Goal: Information Seeking & Learning: Learn about a topic

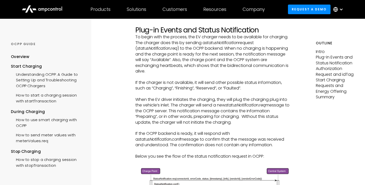
scroll to position [166, 0]
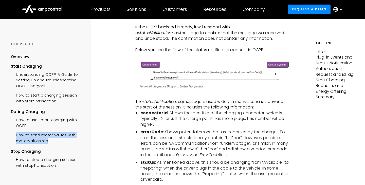
scroll to position [0, 0]
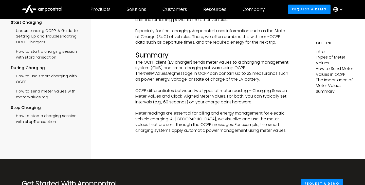
scroll to position [1516, 0]
